Goal: Download file/media

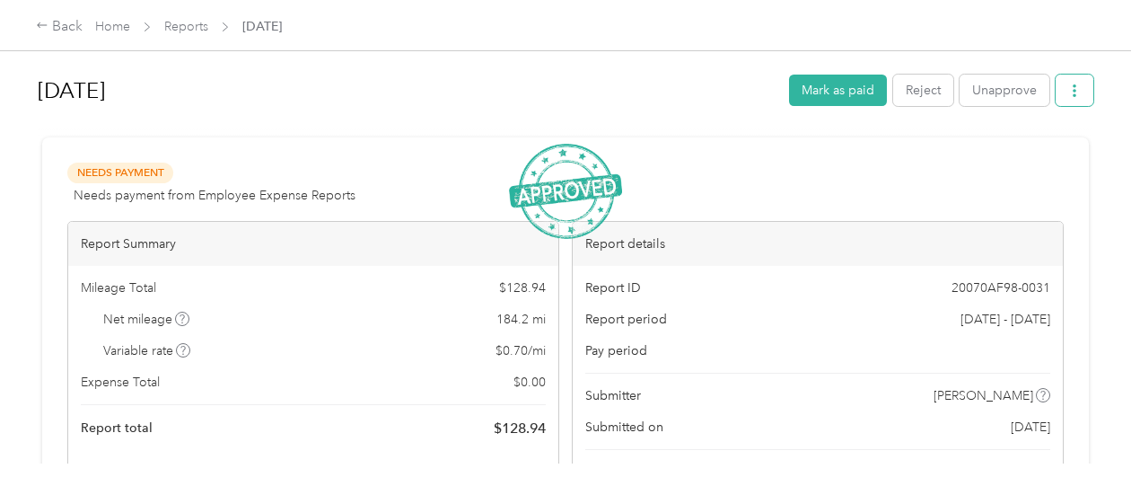
click at [1074, 87] on icon "button" at bounding box center [1074, 90] width 13 height 13
click at [1024, 153] on span "Download" at bounding box center [1018, 155] width 59 height 19
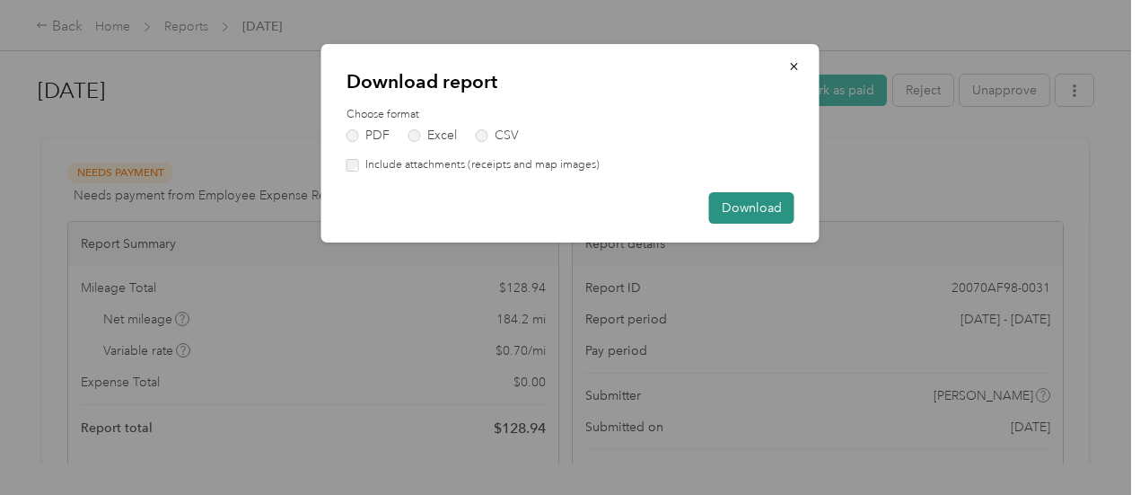
click at [758, 204] on button "Download" at bounding box center [751, 207] width 85 height 31
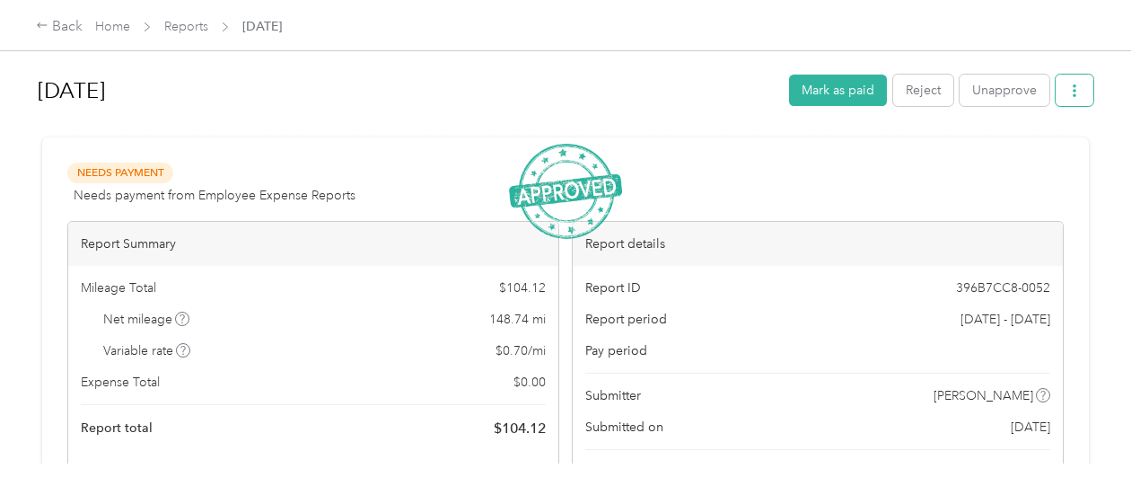
click at [1068, 92] on icon "button" at bounding box center [1074, 90] width 13 height 13
click at [1036, 151] on span "Download" at bounding box center [1018, 155] width 59 height 19
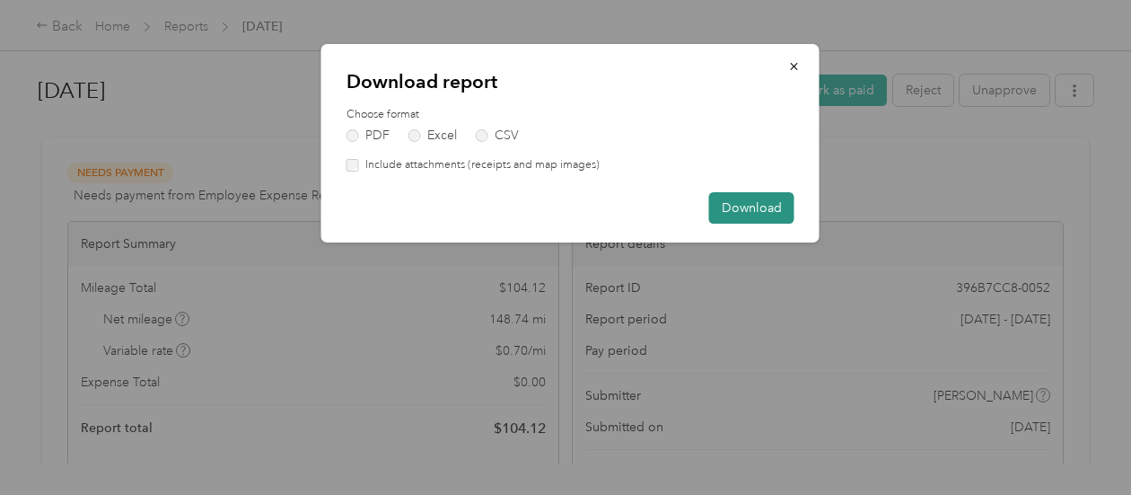
click at [767, 198] on button "Download" at bounding box center [751, 207] width 85 height 31
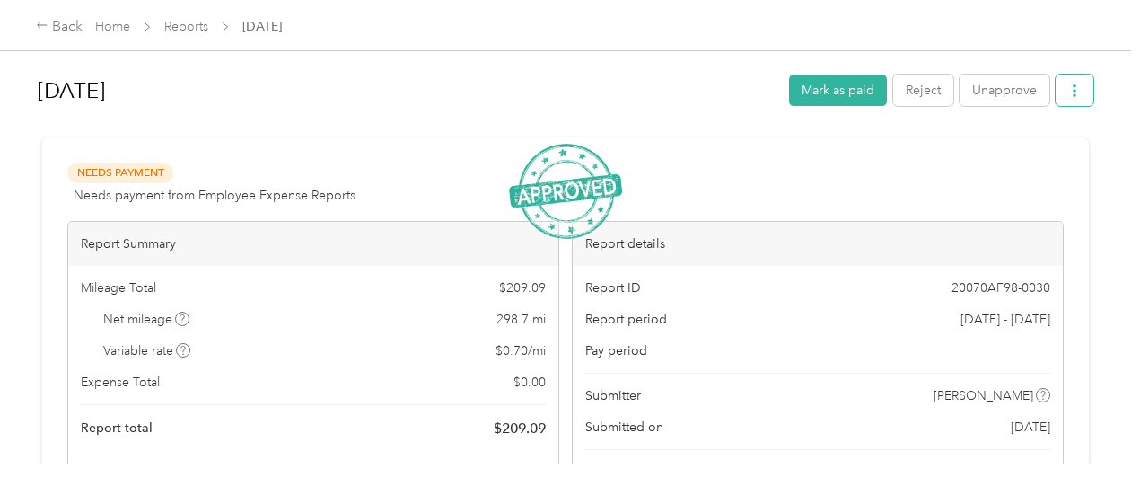
click at [1068, 92] on icon "button" at bounding box center [1074, 90] width 13 height 13
click at [1020, 153] on span "Download" at bounding box center [1018, 155] width 59 height 19
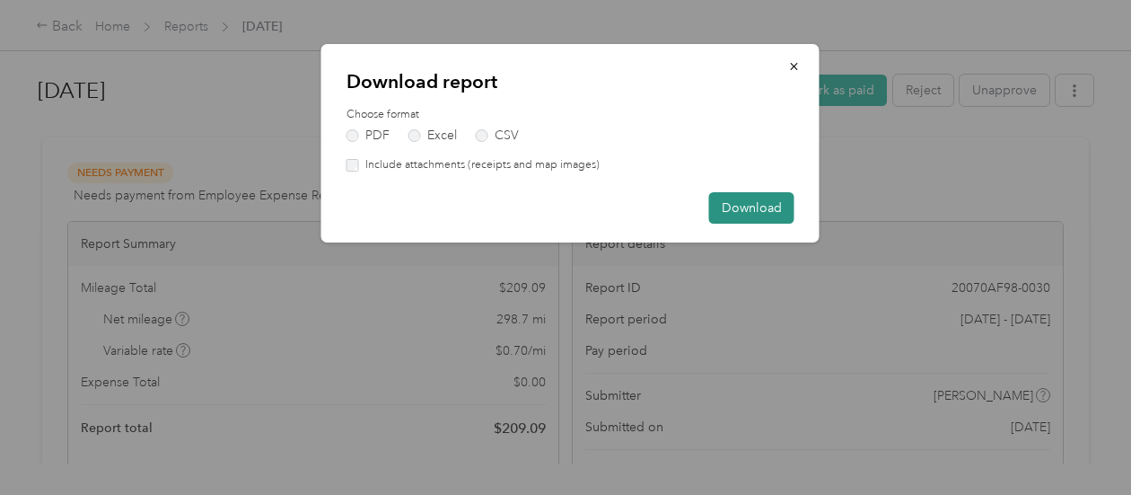
click at [749, 203] on button "Download" at bounding box center [751, 207] width 85 height 31
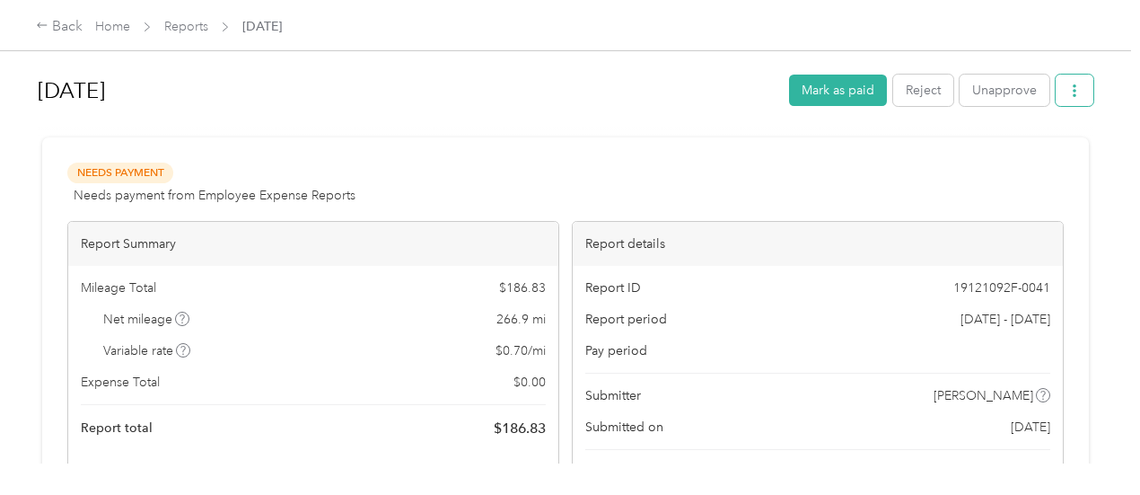
click at [1084, 92] on button "button" at bounding box center [1075, 90] width 38 height 31
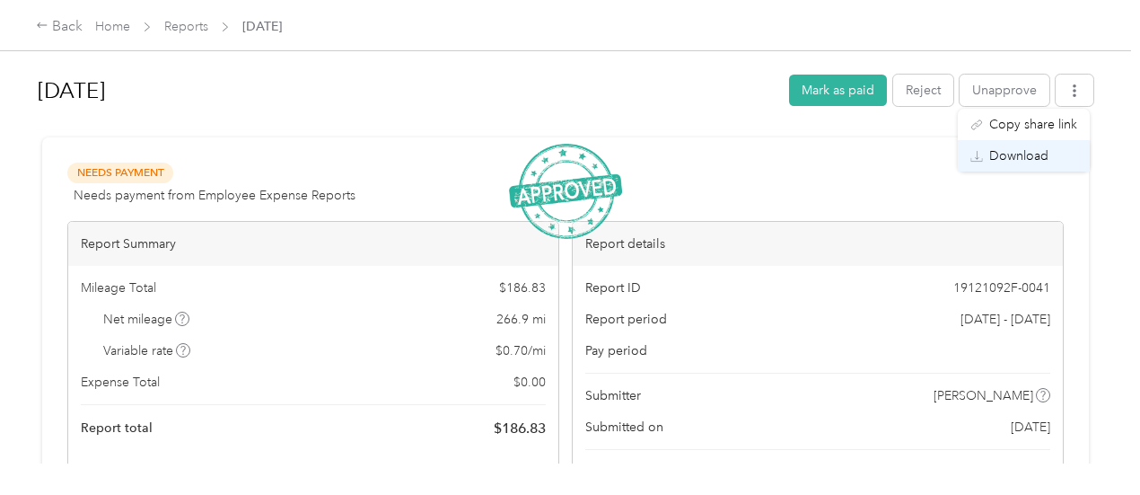
click at [1031, 152] on span "Download" at bounding box center [1018, 155] width 59 height 19
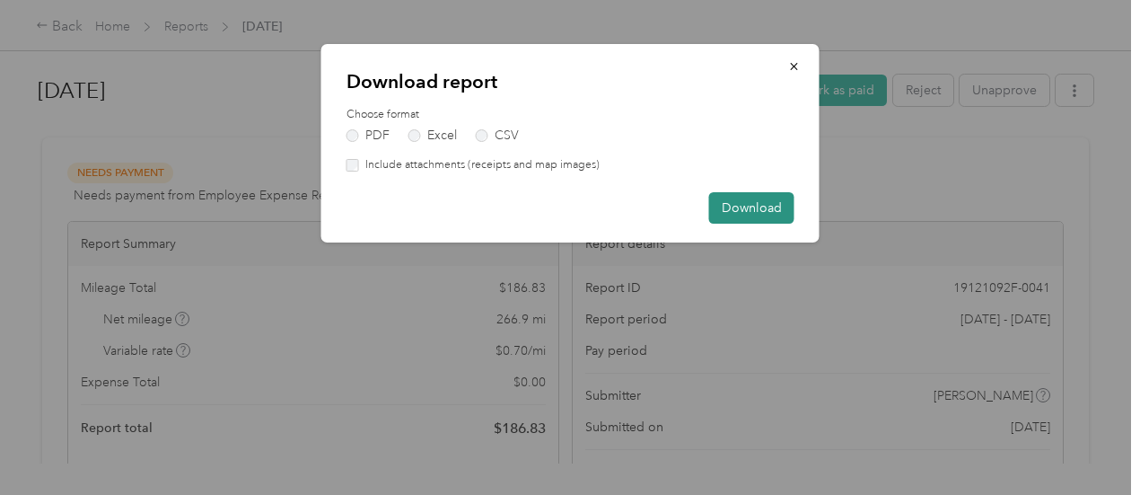
click at [774, 206] on button "Download" at bounding box center [751, 207] width 85 height 31
